Goal: Task Accomplishment & Management: Complete application form

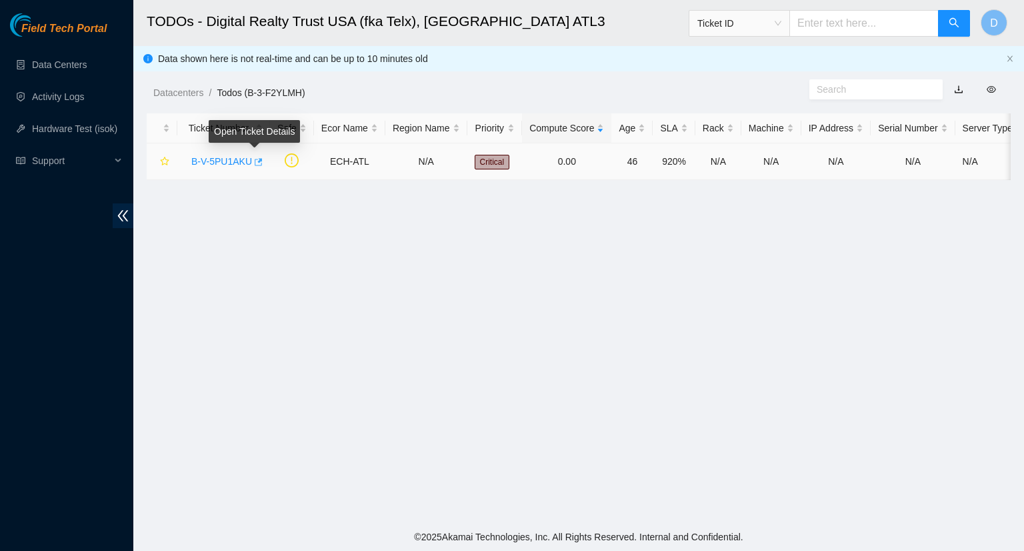
click at [255, 163] on icon "button" at bounding box center [257, 161] width 9 height 9
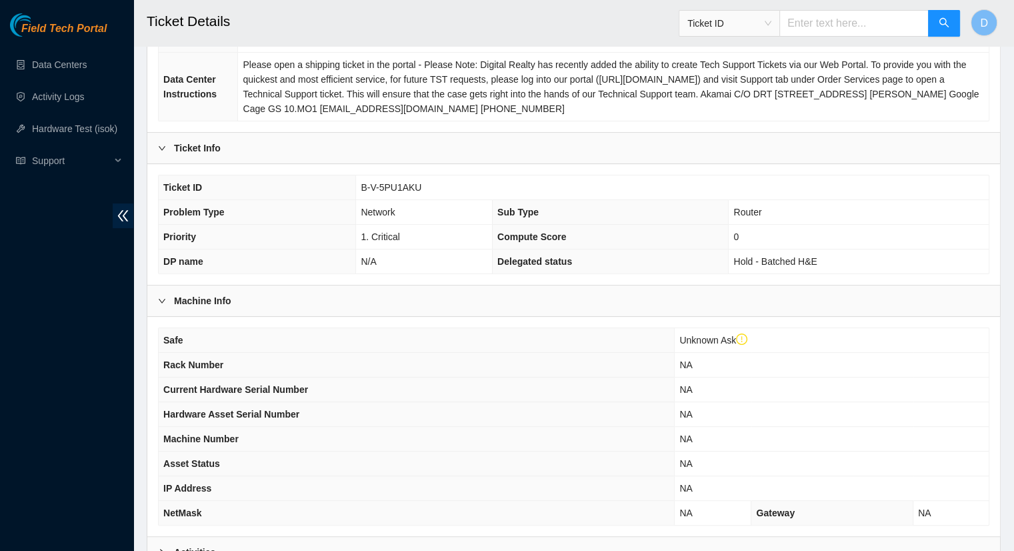
scroll to position [375, 0]
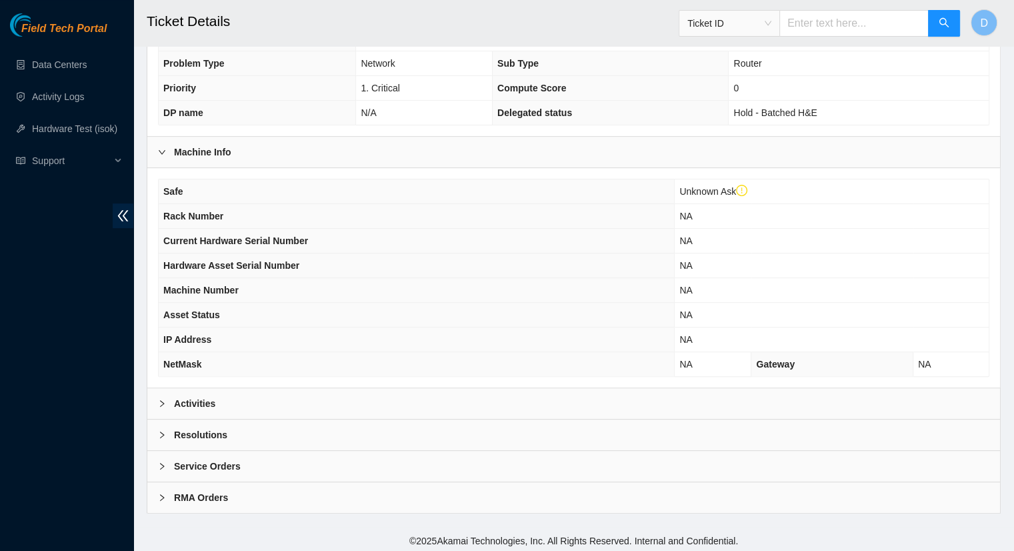
click at [883, 408] on div "Activities" at bounding box center [573, 403] width 853 height 31
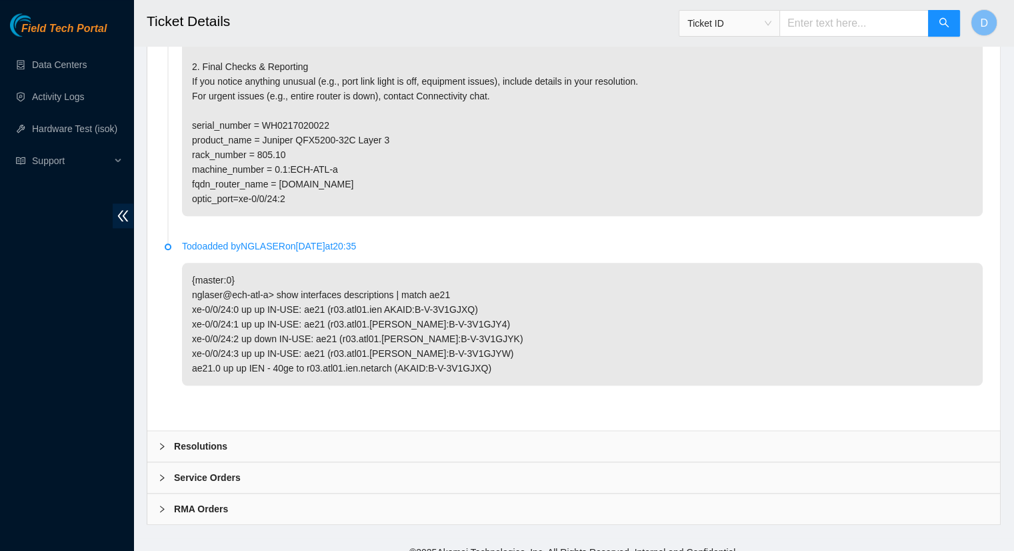
scroll to position [1337, 0]
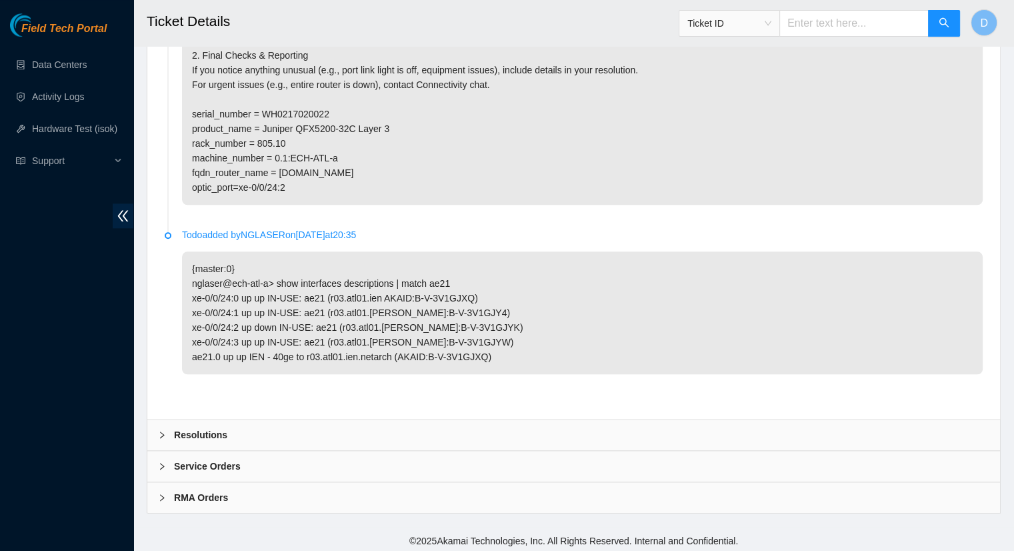
click at [160, 431] on icon "right" at bounding box center [162, 435] width 8 height 8
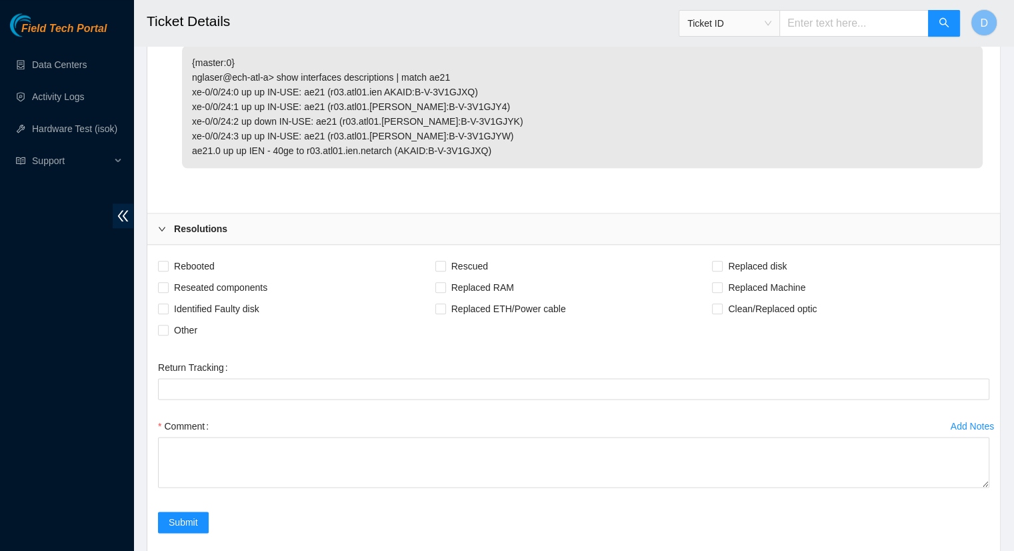
scroll to position [1549, 0]
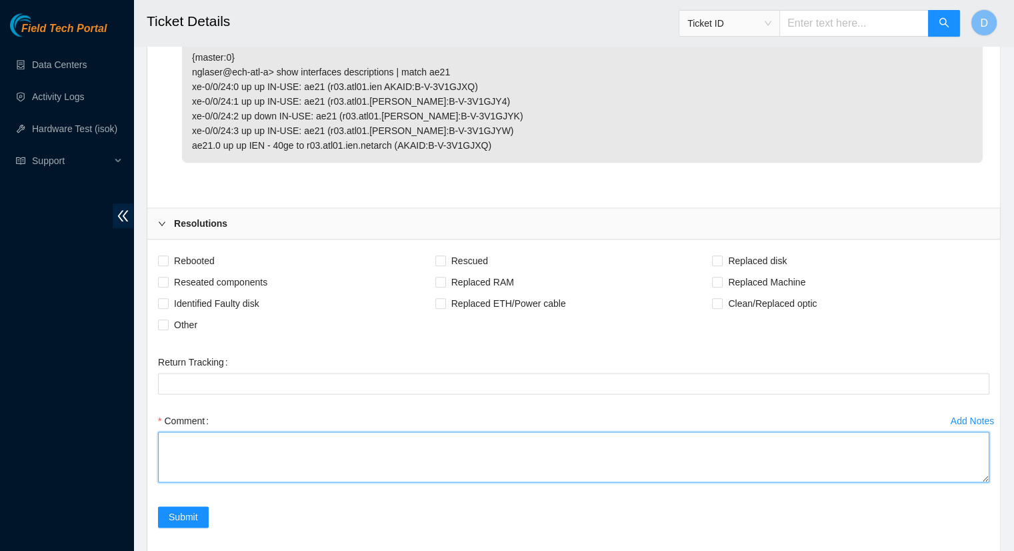
click at [189, 449] on textarea "Comment" at bounding box center [573, 456] width 831 height 51
type textarea "-"
click at [307, 454] on textarea "- Link light was not on. - Replaced fiber for both ends." at bounding box center [573, 456] width 831 height 51
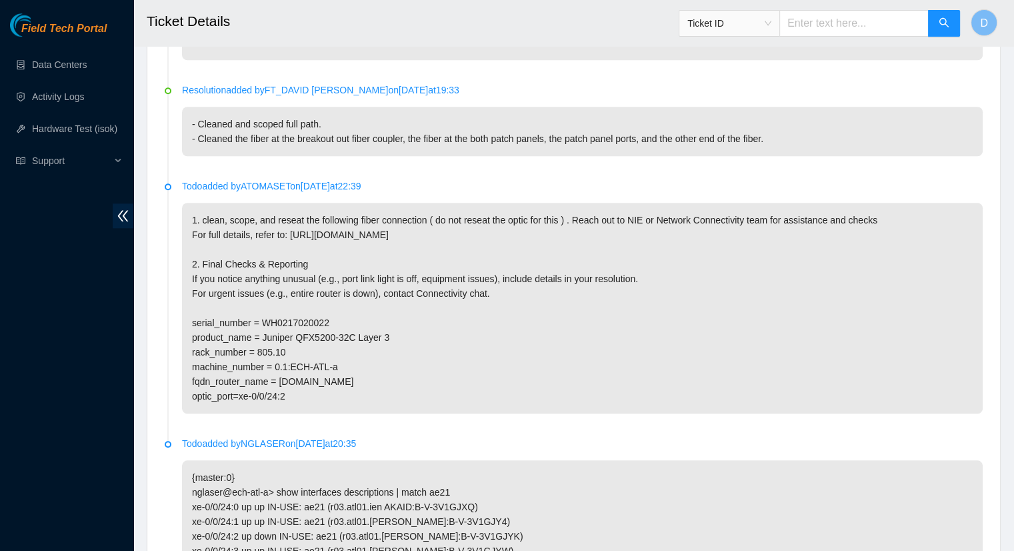
scroll to position [1128, 0]
drag, startPoint x: 339, startPoint y: 369, endPoint x: 328, endPoint y: 369, distance: 10.7
click at [328, 369] on p "1. clean, scope, and reseat the following fiber connection ( do not reseat the …" at bounding box center [582, 308] width 801 height 211
click at [335, 367] on p "1. clean, scope, and reseat the following fiber connection ( do not reseat the …" at bounding box center [582, 308] width 801 height 211
drag, startPoint x: 336, startPoint y: 364, endPoint x: 288, endPoint y: 363, distance: 48.0
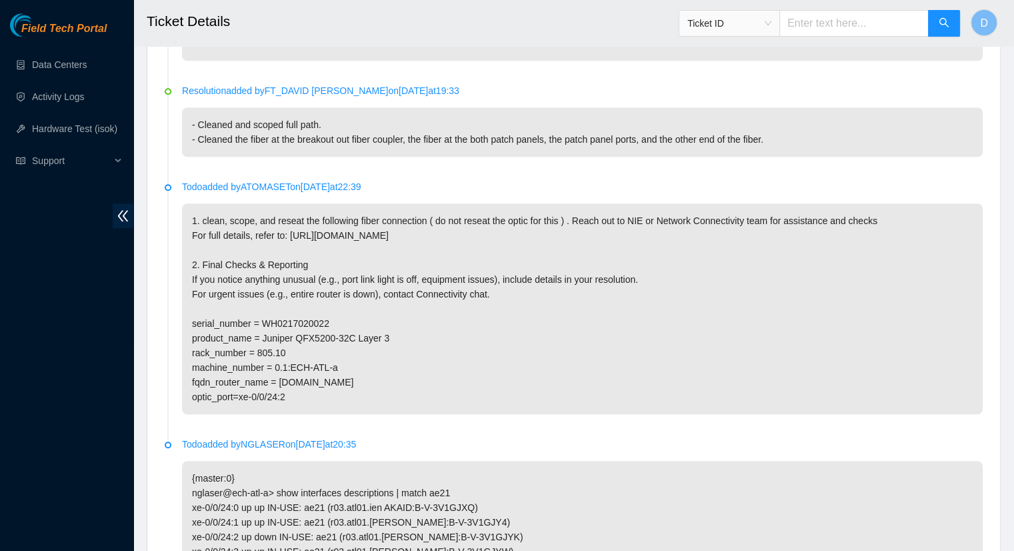
click at [288, 363] on p "1. clean, scope, and reseat the following fiber connection ( do not reseat the …" at bounding box center [582, 308] width 801 height 211
copy p "ECH-ATL-a"
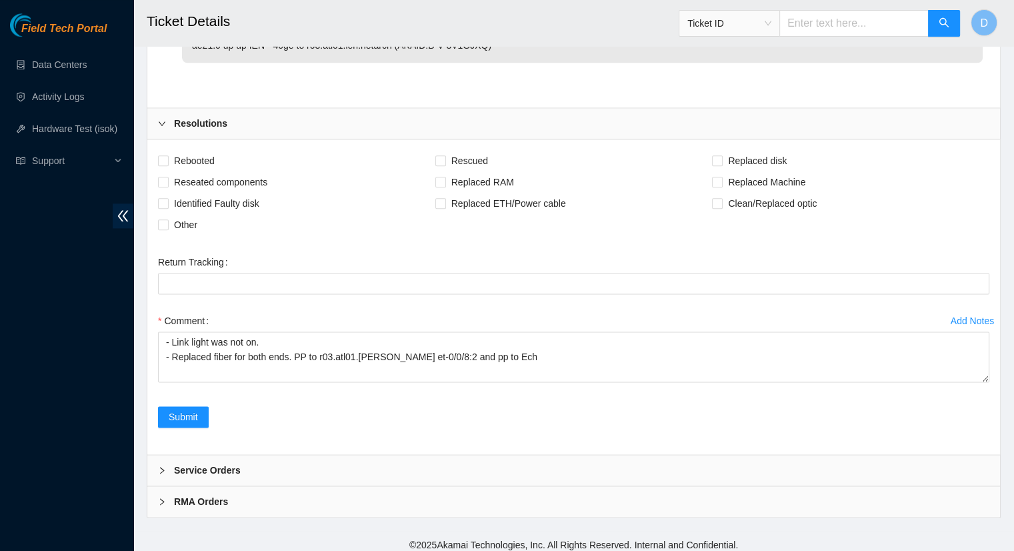
scroll to position [1652, 0]
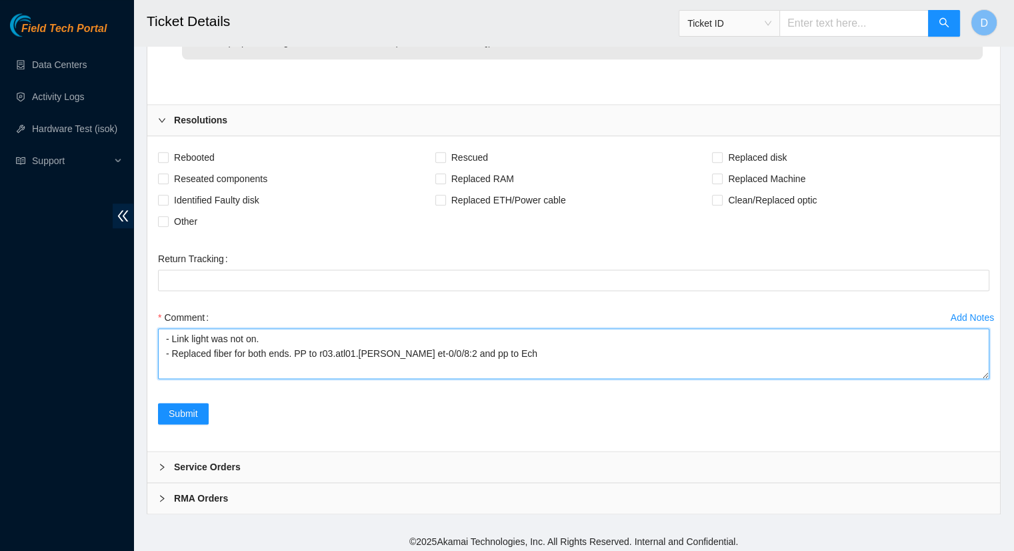
click at [485, 347] on textarea "- Link light was not on. - Replaced fiber for both ends. PP to r03.atl01.ien et…" at bounding box center [573, 353] width 831 height 51
paste textarea "ECH-ATL-a"
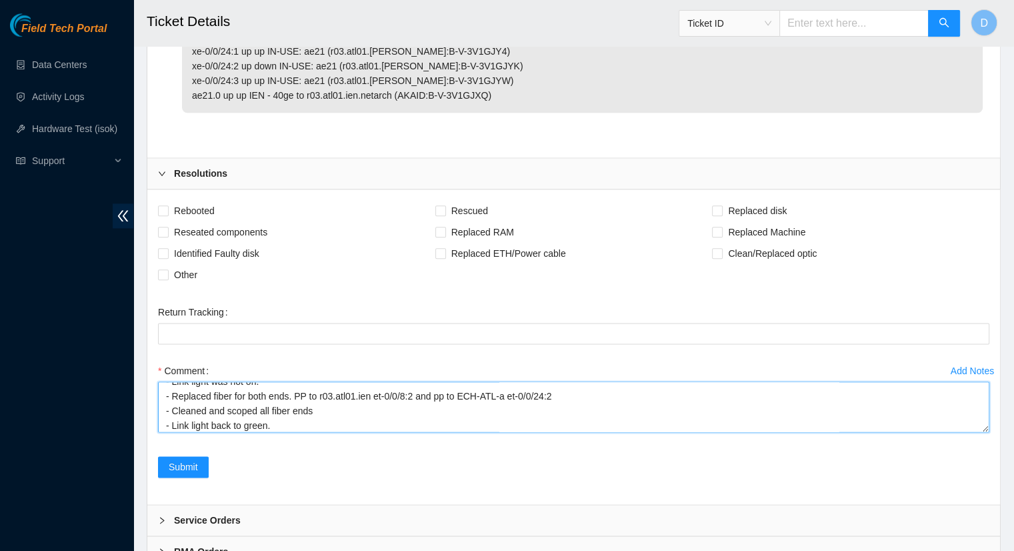
scroll to position [1603, 0]
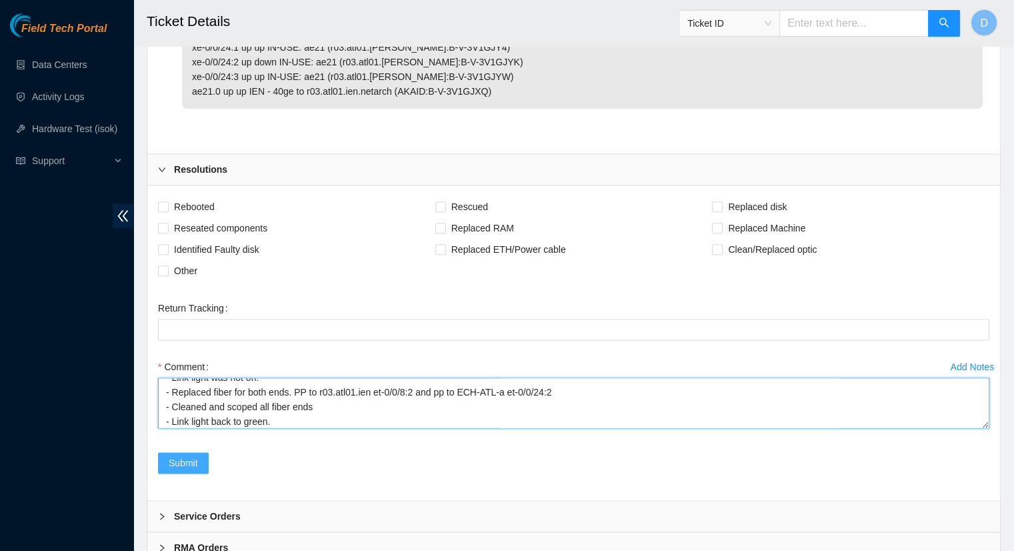
type textarea "- Link light was not on. - Replaced fiber for both ends. PP to r03.atl01.ien et…"
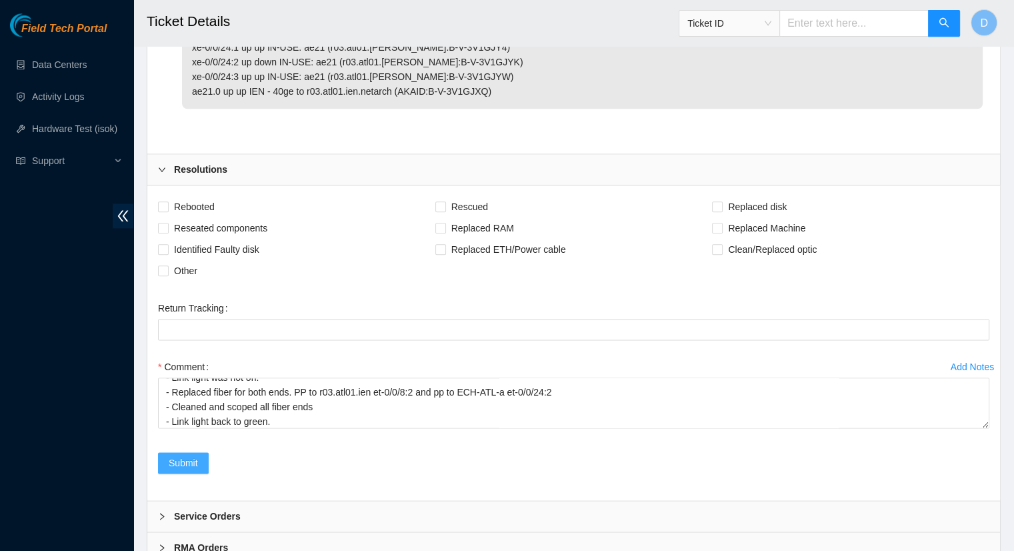
click at [191, 455] on span "Submit" at bounding box center [183, 462] width 29 height 15
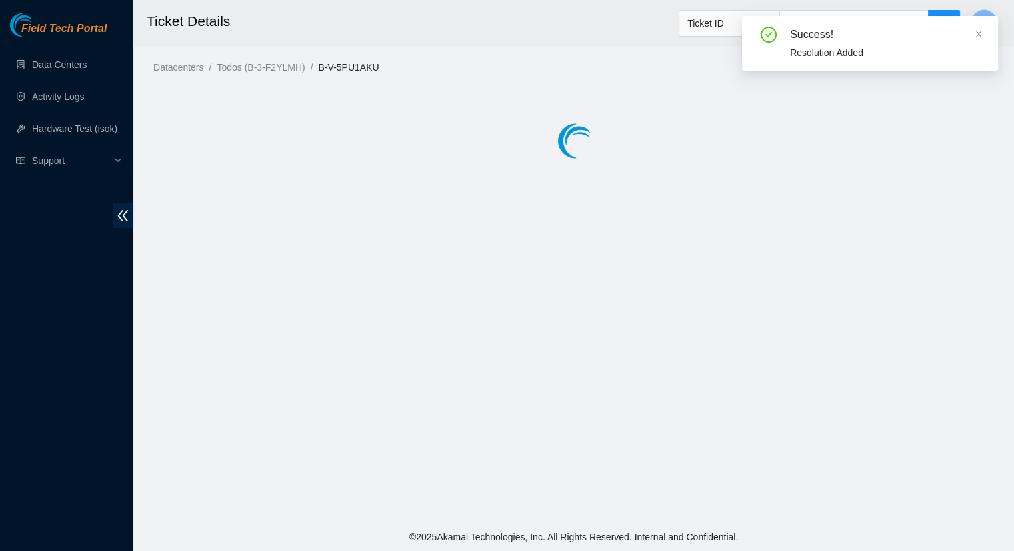
scroll to position [0, 0]
